Goal: Information Seeking & Learning: Learn about a topic

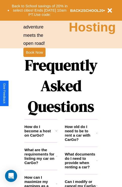
scroll to position [611, 0]
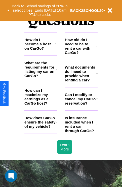
click at [81, 132] on h3 "Is insurance included when I rent a car through CarGo?" at bounding box center [81, 124] width 32 height 17
click at [41, 105] on h3 "How can I maximize my earnings as a CarGo host?" at bounding box center [40, 96] width 32 height 17
click at [81, 54] on h3 "How old do I need to be to rent a car with CarGo?" at bounding box center [81, 46] width 32 height 17
click at [41, 50] on h3 "How do I become a host on CarGo?" at bounding box center [39, 44] width 31 height 13
click at [97, 101] on icon at bounding box center [97, 99] width 2 height 4
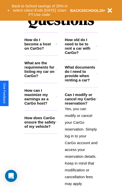
click at [57, 124] on icon at bounding box center [57, 122] width 2 height 4
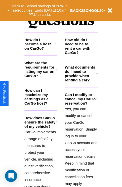
click at [41, 105] on h3 "How can I maximize my earnings as a CarGo host?" at bounding box center [40, 96] width 32 height 17
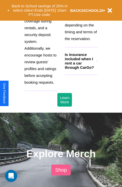
scroll to position [716, 0]
